Goal: Information Seeking & Learning: Learn about a topic

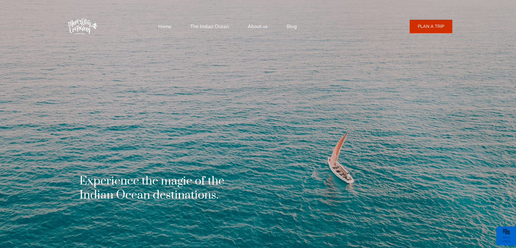
click at [212, 29] on link "The Indian Ocean" at bounding box center [209, 26] width 39 height 13
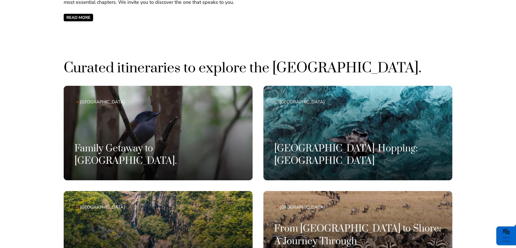
scroll to position [405, 0]
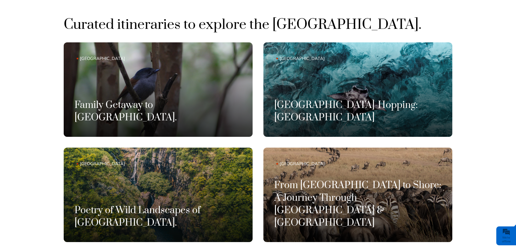
click at [211, 92] on link "Mauritius Family Getaway to Mauritius." at bounding box center [158, 89] width 189 height 95
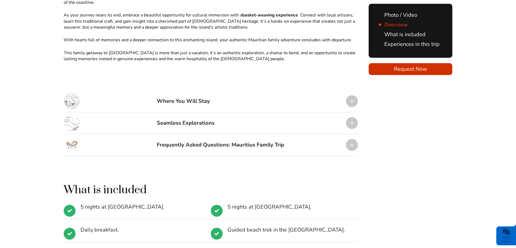
scroll to position [621, 0]
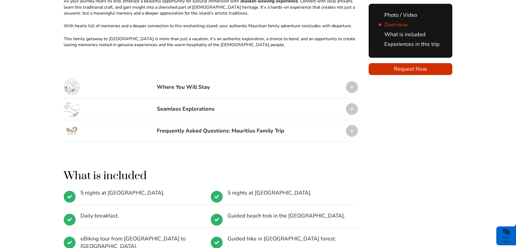
click at [213, 101] on div "Seamless Explorations" at bounding box center [186, 109] width 58 height 16
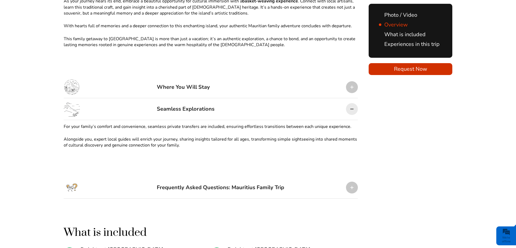
click at [213, 101] on div "Seamless Explorations" at bounding box center [186, 109] width 58 height 16
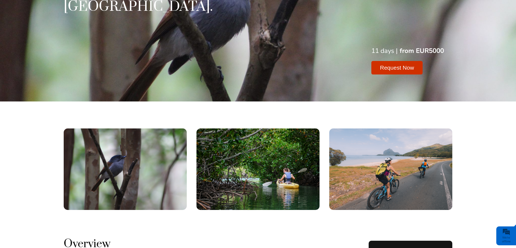
scroll to position [0, 0]
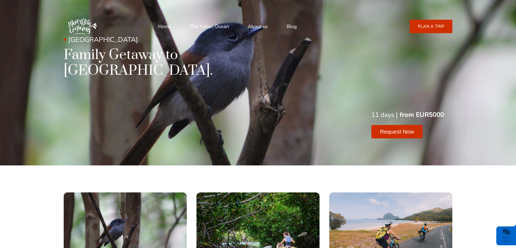
click at [288, 29] on link "Blog" at bounding box center [292, 26] width 10 height 13
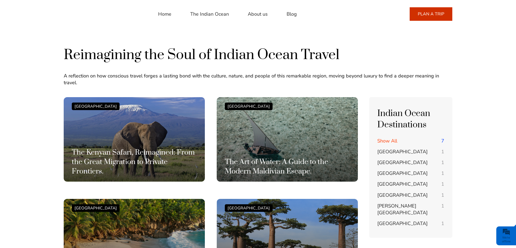
click at [390, 181] on span "[GEOGRAPHIC_DATA]" at bounding box center [402, 184] width 50 height 6
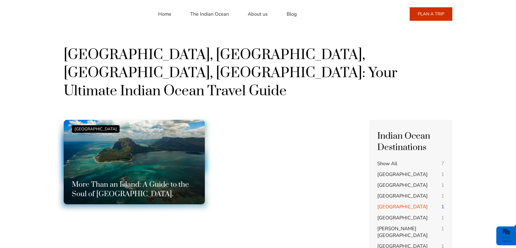
click at [187, 128] on div "Mauritius Island More Than an Island: A Guide to the Soul of Mauritius." at bounding box center [134, 162] width 125 height 74
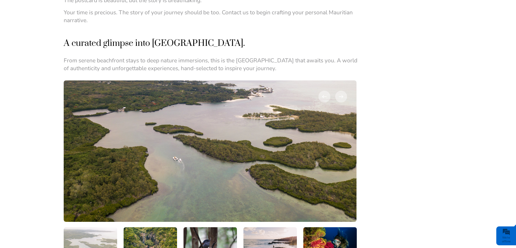
scroll to position [756, 0]
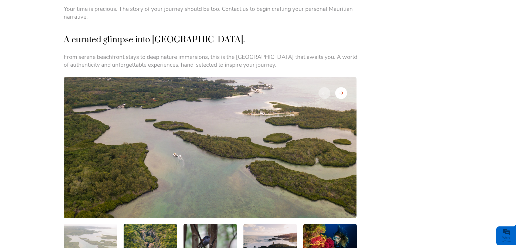
click at [346, 87] on div at bounding box center [341, 93] width 12 height 12
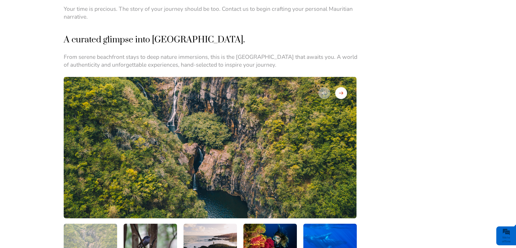
click at [346, 87] on div at bounding box center [341, 93] width 12 height 12
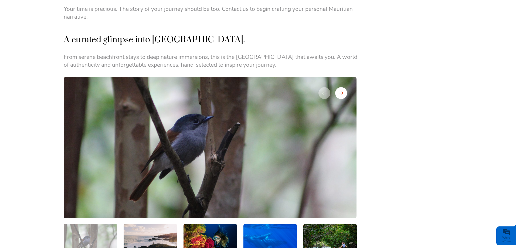
scroll to position [0, 0]
click at [346, 87] on div at bounding box center [341, 93] width 12 height 12
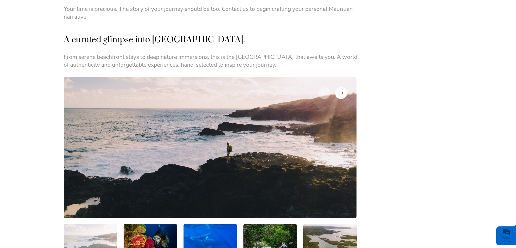
click at [346, 87] on div at bounding box center [341, 93] width 12 height 12
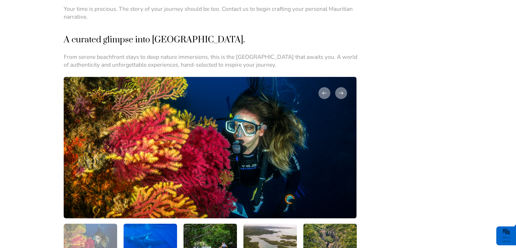
click at [349, 85] on img at bounding box center [210, 147] width 293 height 141
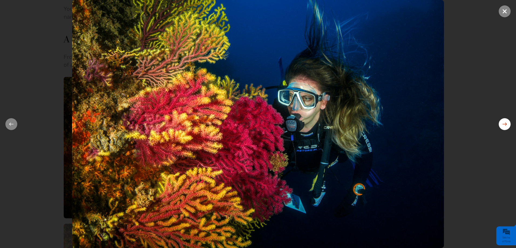
click at [509, 128] on button at bounding box center [505, 124] width 12 height 12
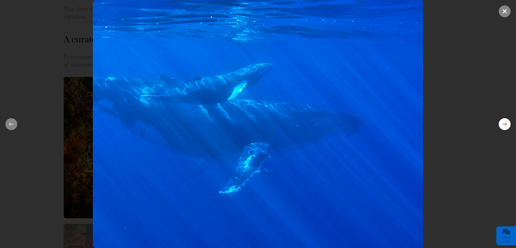
click at [506, 128] on button at bounding box center [505, 124] width 12 height 12
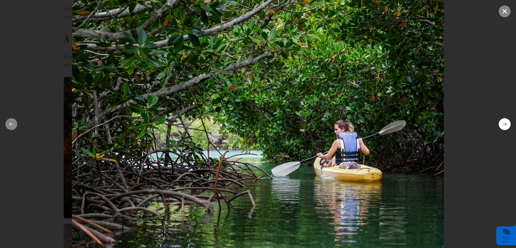
click at [506, 128] on button at bounding box center [505, 124] width 12 height 12
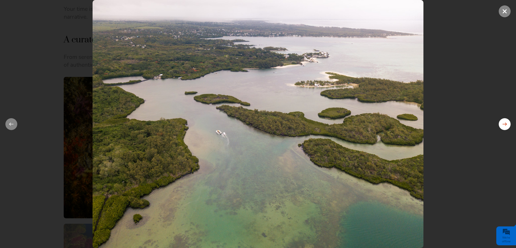
click at [504, 127] on button at bounding box center [505, 124] width 12 height 12
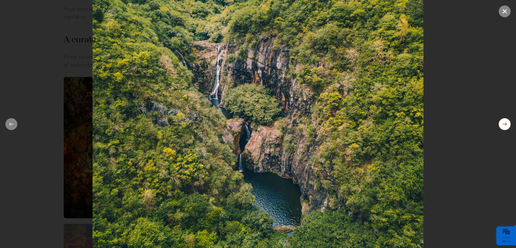
click at [504, 127] on button at bounding box center [505, 124] width 12 height 12
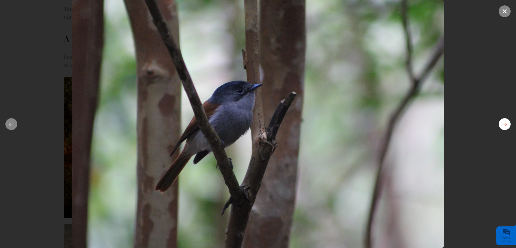
click at [504, 127] on button at bounding box center [505, 124] width 12 height 12
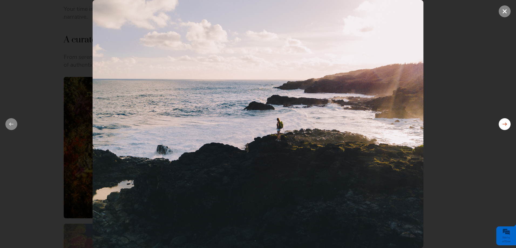
click at [504, 127] on button at bounding box center [505, 124] width 12 height 12
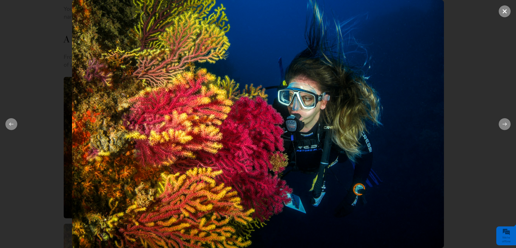
click at [498, 14] on div at bounding box center [258, 124] width 516 height 248
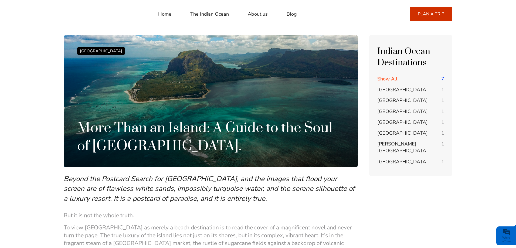
click at [164, 15] on link "Home" at bounding box center [164, 14] width 13 height 13
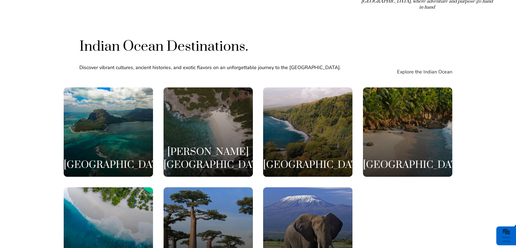
scroll to position [1026, 0]
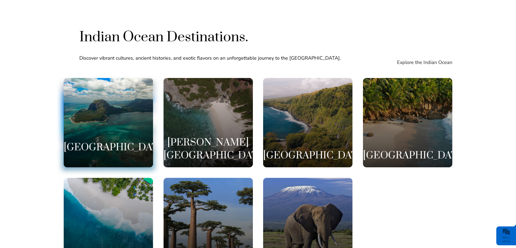
click at [130, 92] on div "Mauritius" at bounding box center [108, 122] width 89 height 89
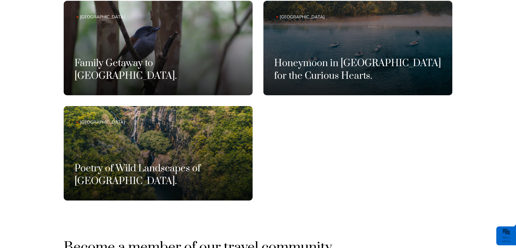
scroll to position [405, 0]
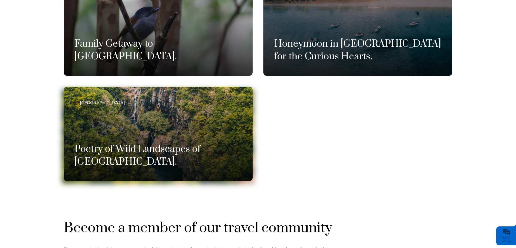
click at [204, 132] on link "[GEOGRAPHIC_DATA] Poetry of Wild Landscapes of [GEOGRAPHIC_DATA]." at bounding box center [158, 134] width 189 height 95
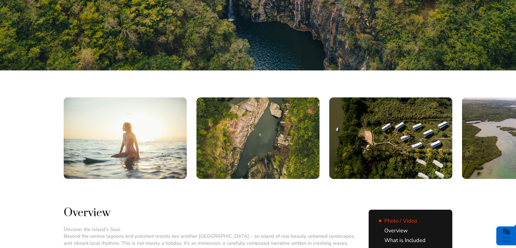
scroll to position [189, 0]
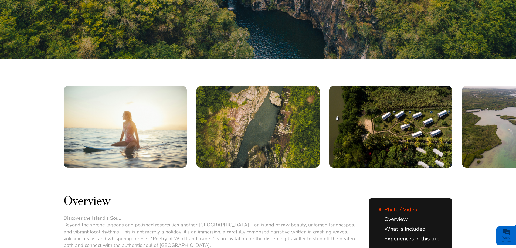
click at [481, 140] on img at bounding box center [523, 127] width 123 height 82
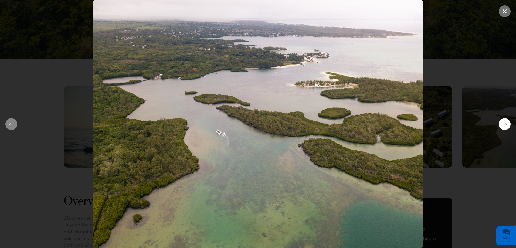
click at [503, 126] on button at bounding box center [505, 124] width 12 height 12
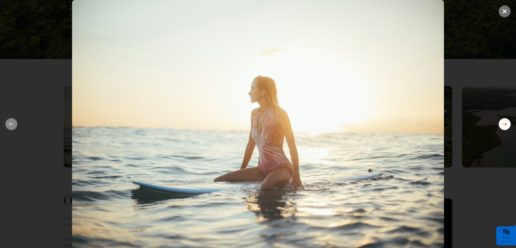
scroll to position [0, 0]
click at [503, 126] on button at bounding box center [505, 124] width 12 height 12
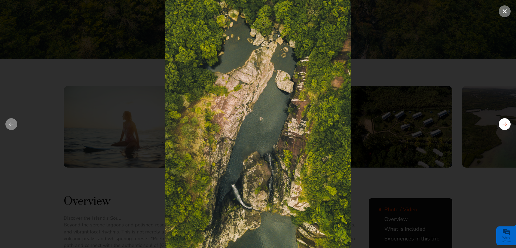
click at [503, 126] on button at bounding box center [505, 124] width 12 height 12
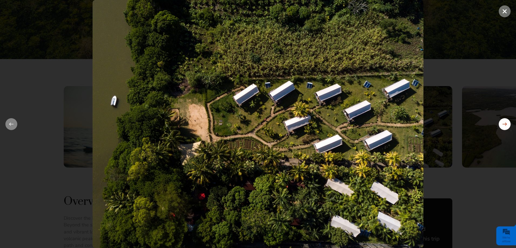
click at [503, 126] on button at bounding box center [505, 124] width 12 height 12
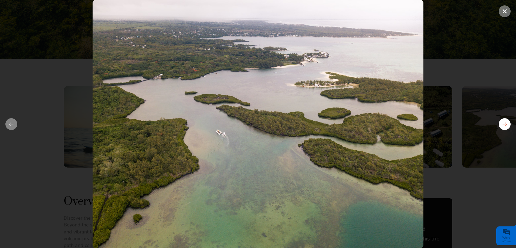
click at [503, 126] on button at bounding box center [505, 124] width 12 height 12
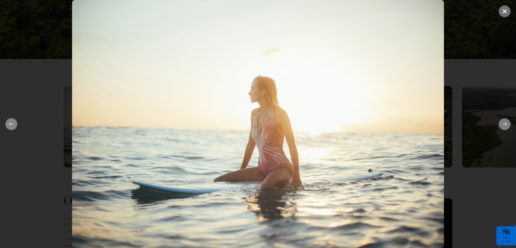
click at [489, 81] on div at bounding box center [258, 124] width 516 height 248
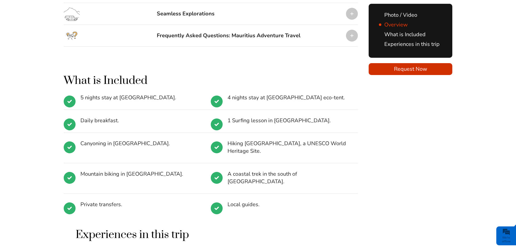
scroll to position [729, 0]
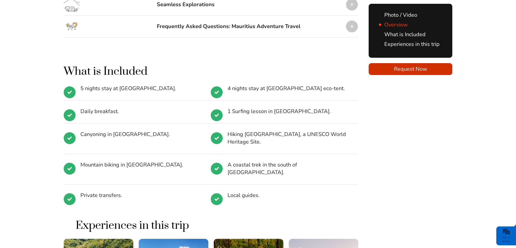
click at [254, 136] on span "Hiking Le Morne Brabant, a UNESCO World Heritage Site." at bounding box center [288, 138] width 120 height 15
click at [219, 140] on li "Hiking Le Morne Brabant, a UNESCO World Heritage Site." at bounding box center [284, 138] width 147 height 31
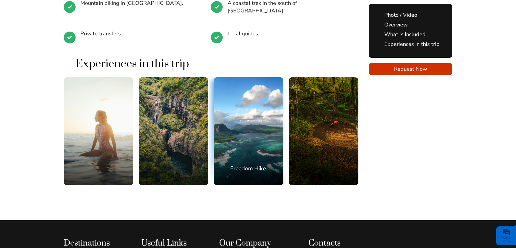
scroll to position [891, 0]
click at [254, 129] on div "Freedom Hike." at bounding box center [249, 131] width 70 height 108
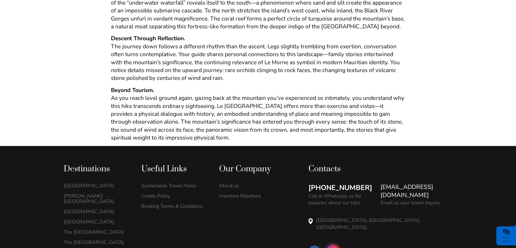
click at [334, 246] on span at bounding box center [333, 252] width 12 height 12
